Goal: Navigation & Orientation: Find specific page/section

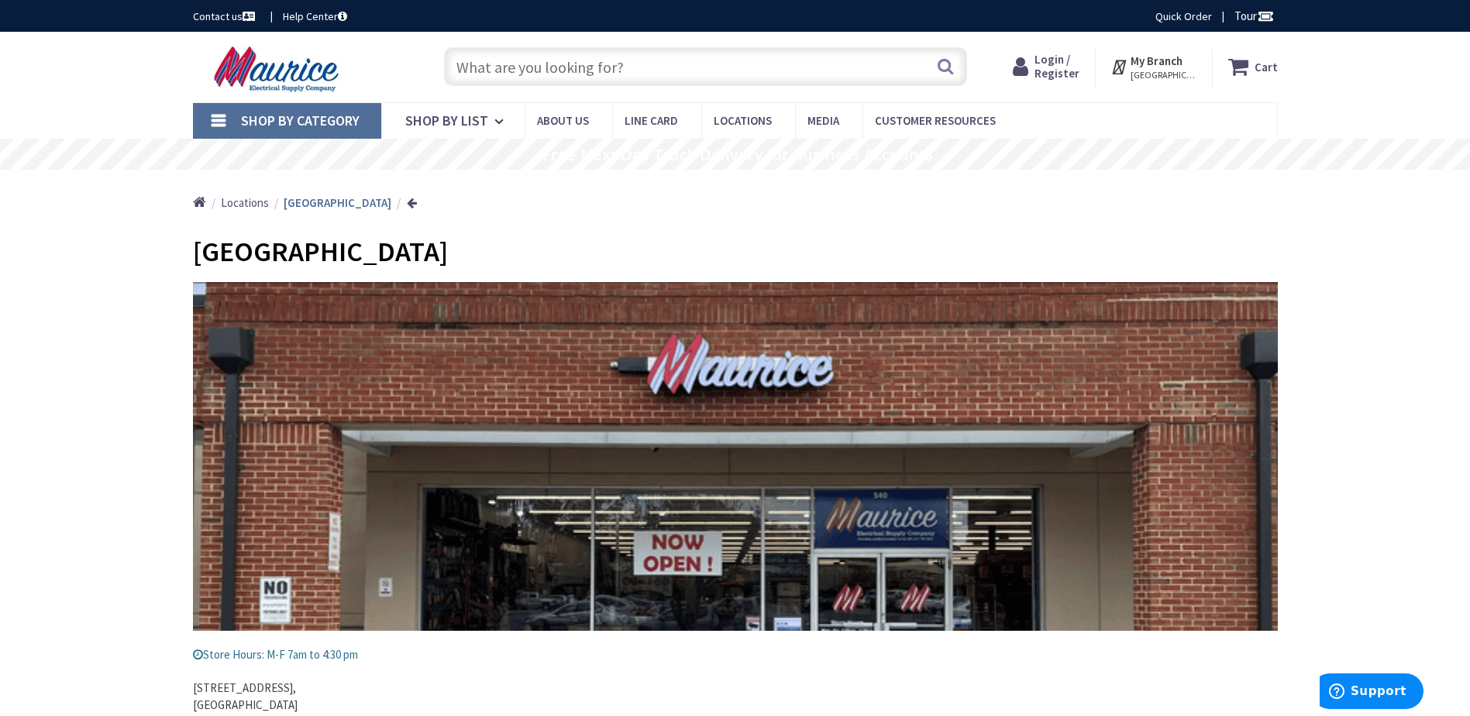
click at [248, 206] on span "Locations" at bounding box center [245, 202] width 48 height 15
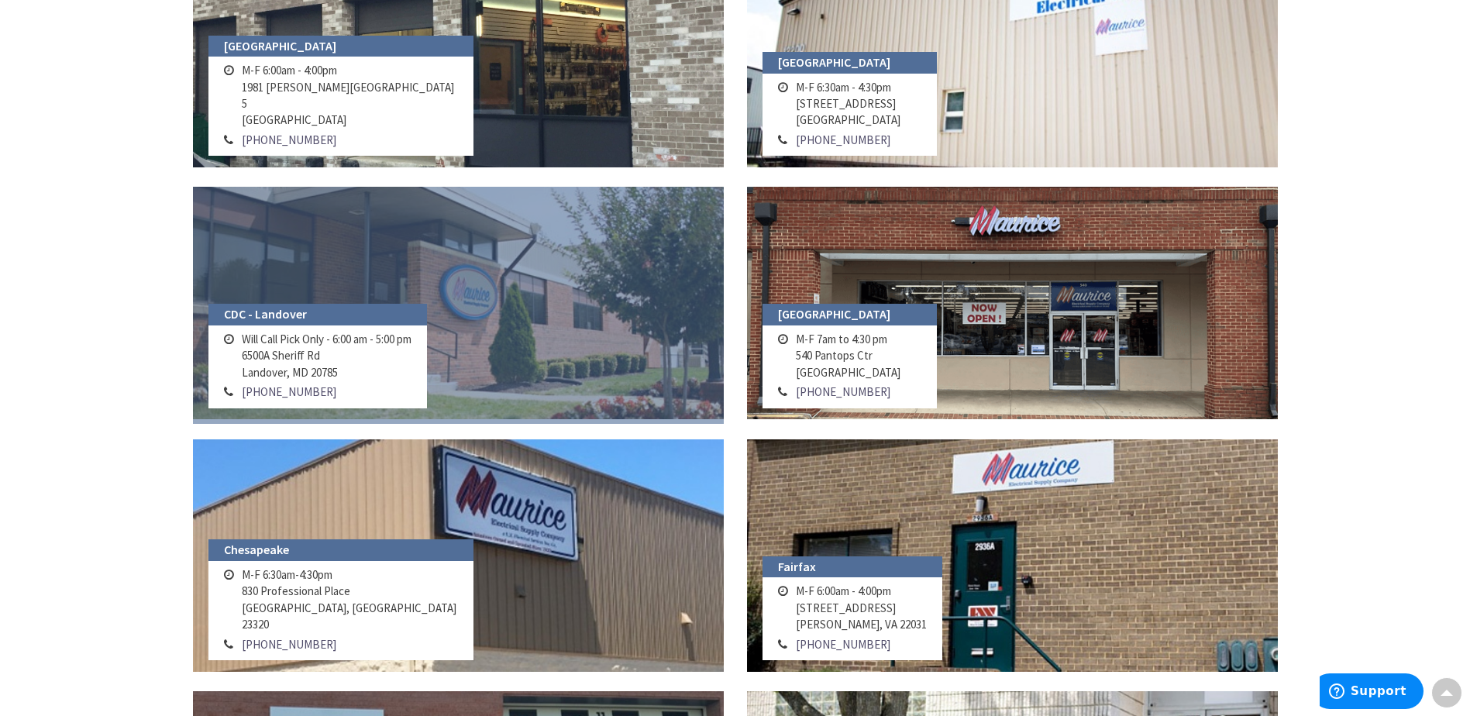
scroll to position [310, 0]
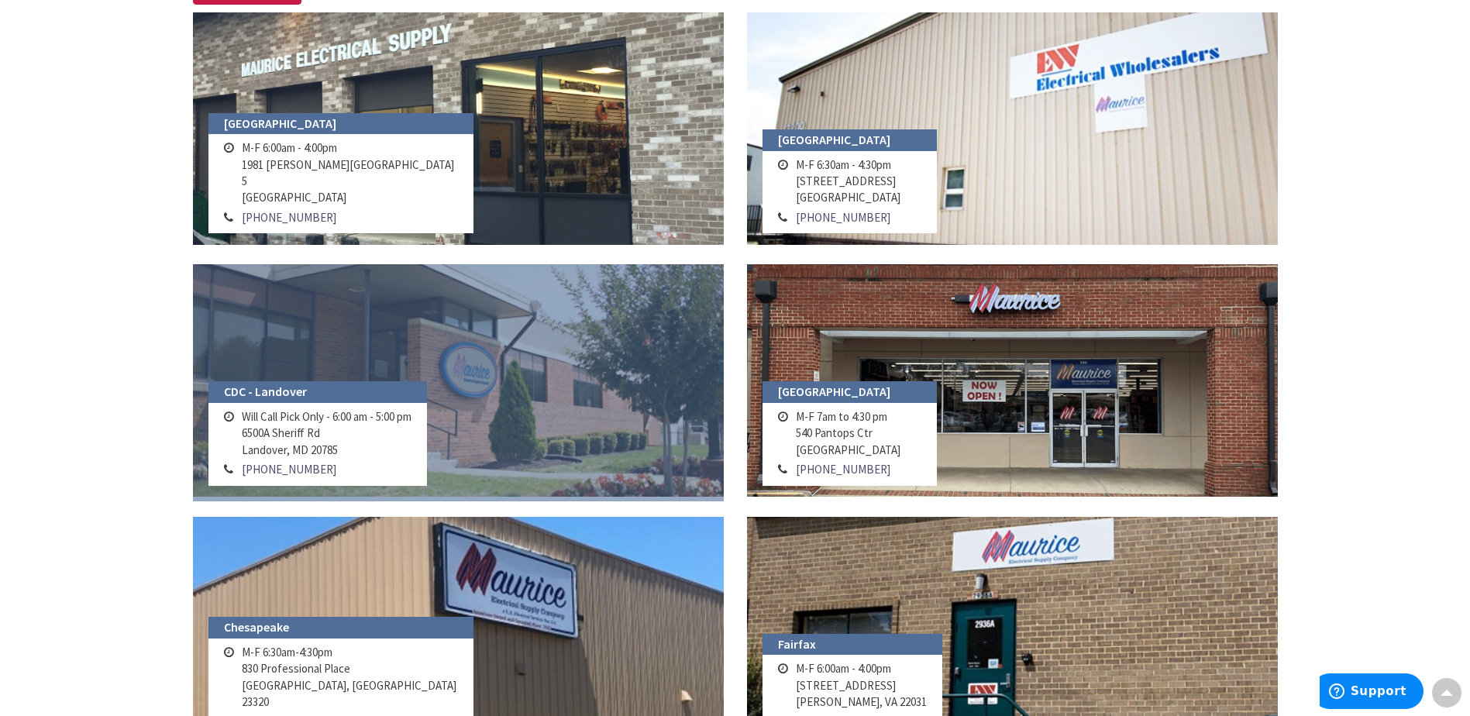
click at [538, 396] on link at bounding box center [458, 380] width 531 height 232
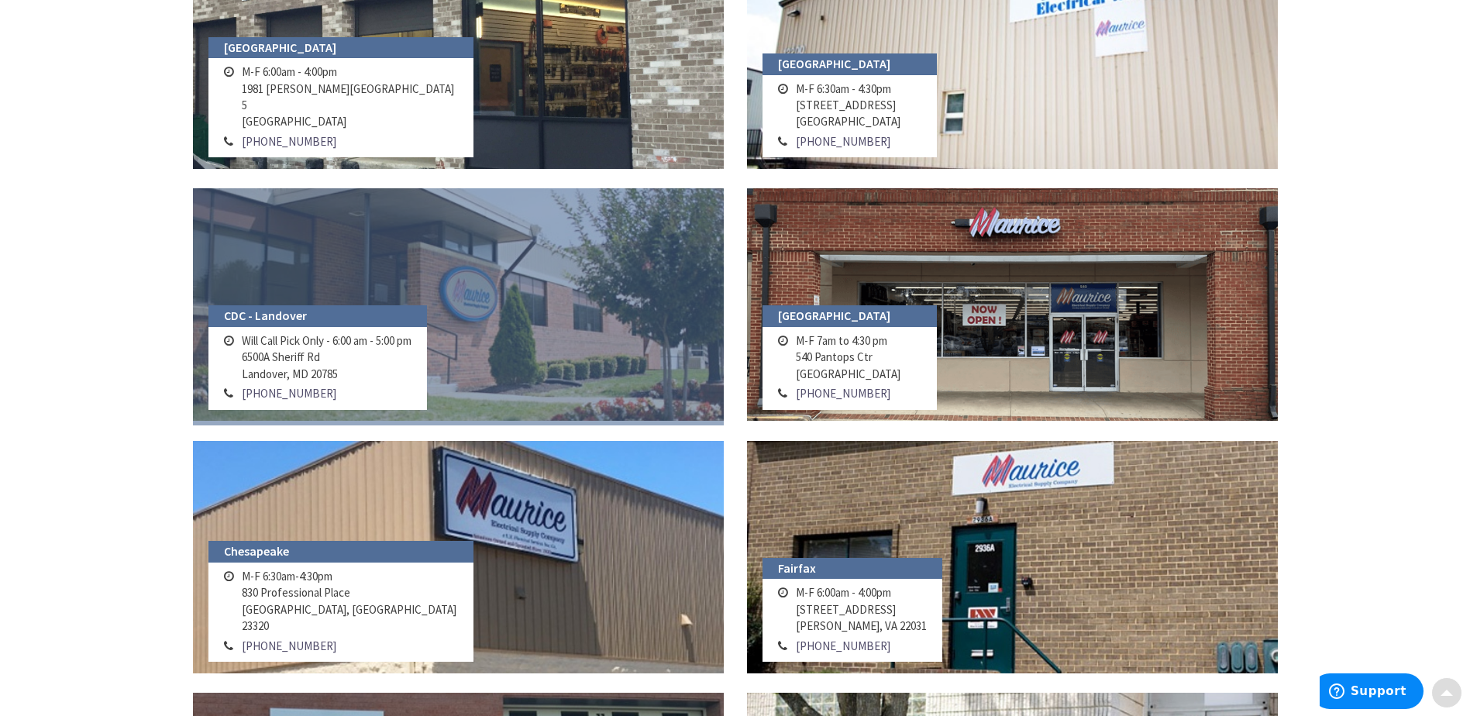
scroll to position [387, 0]
